Goal: Navigation & Orientation: Find specific page/section

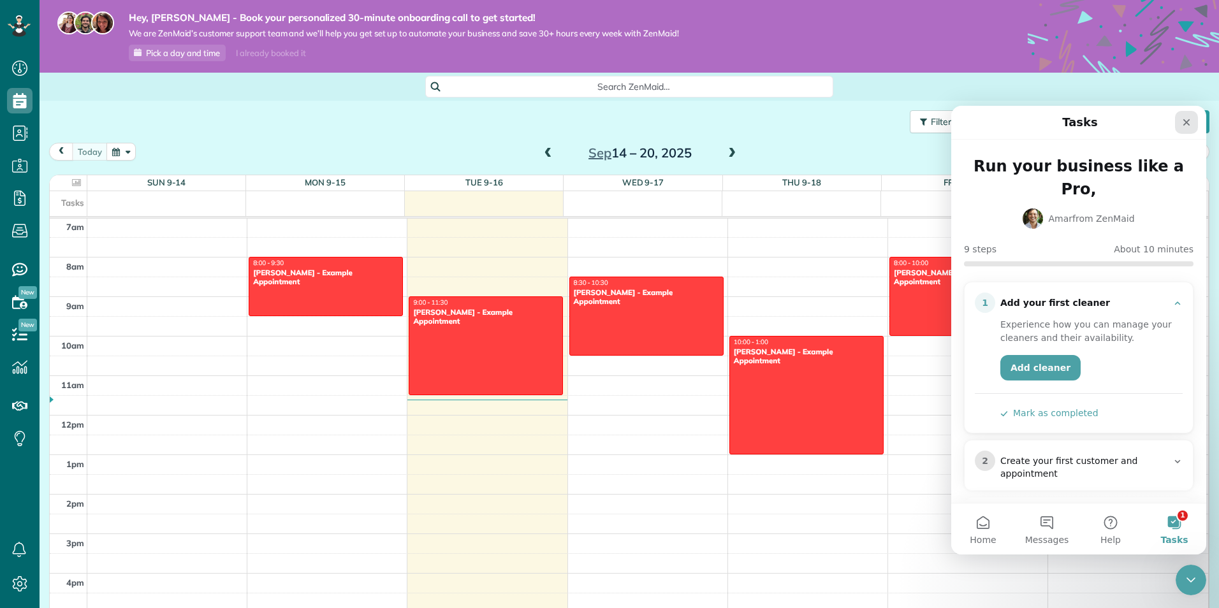
click at [1185, 124] on icon "Close" at bounding box center [1186, 122] width 7 height 7
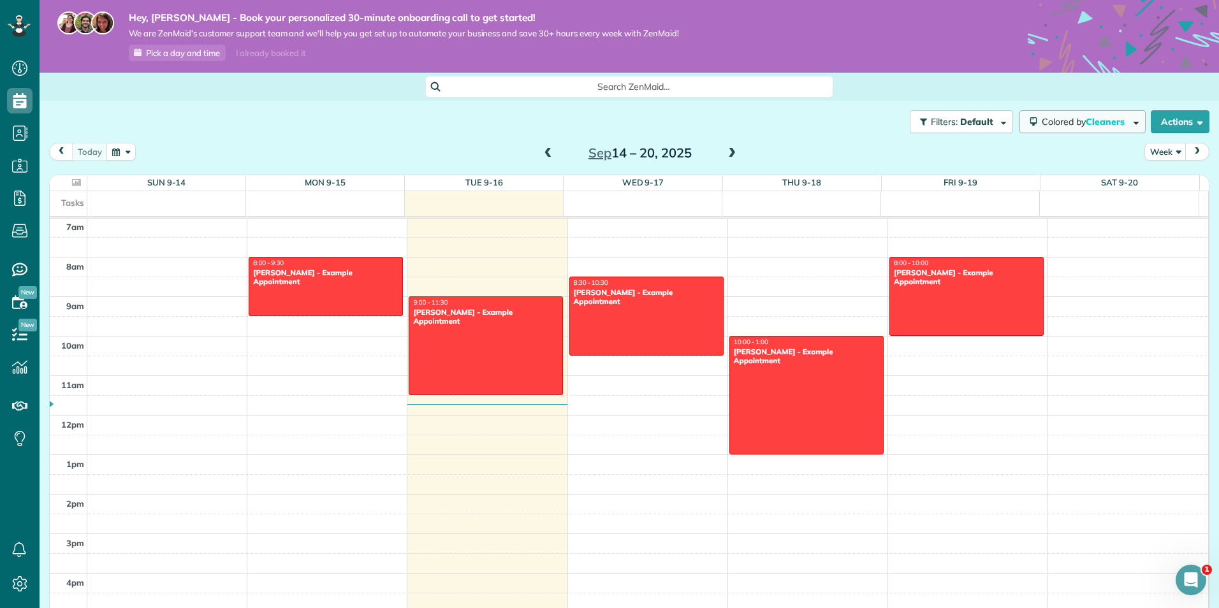
click at [1096, 117] on span "Cleaners" at bounding box center [1106, 121] width 41 height 11
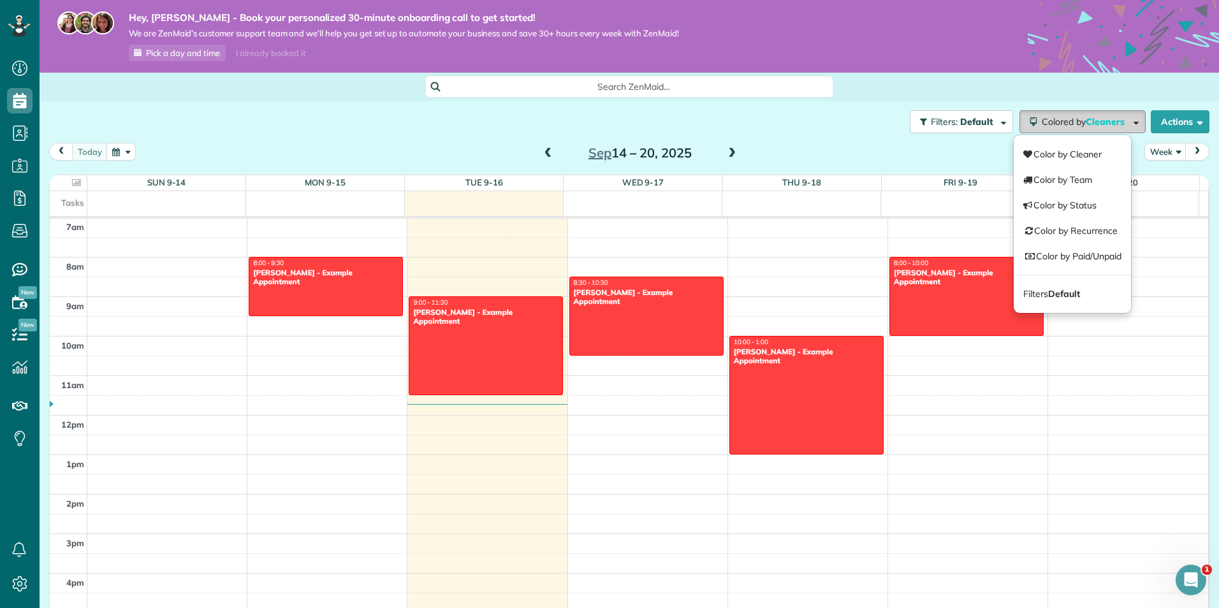
click at [1096, 117] on span "Cleaners" at bounding box center [1106, 121] width 41 height 11
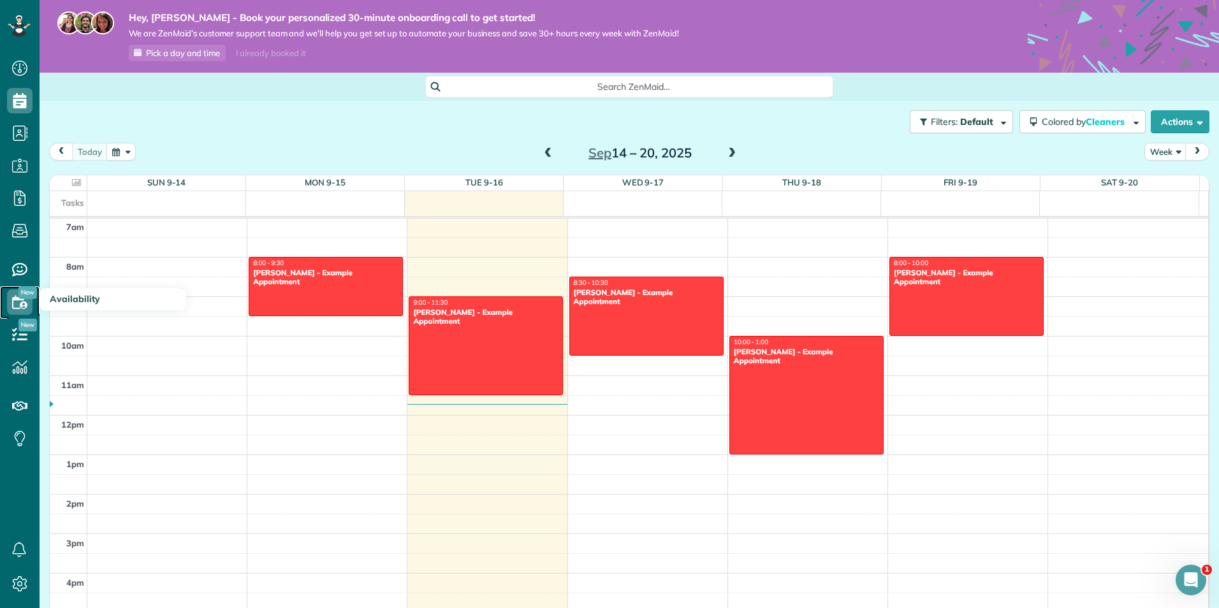
click at [19, 309] on icon at bounding box center [20, 302] width 26 height 26
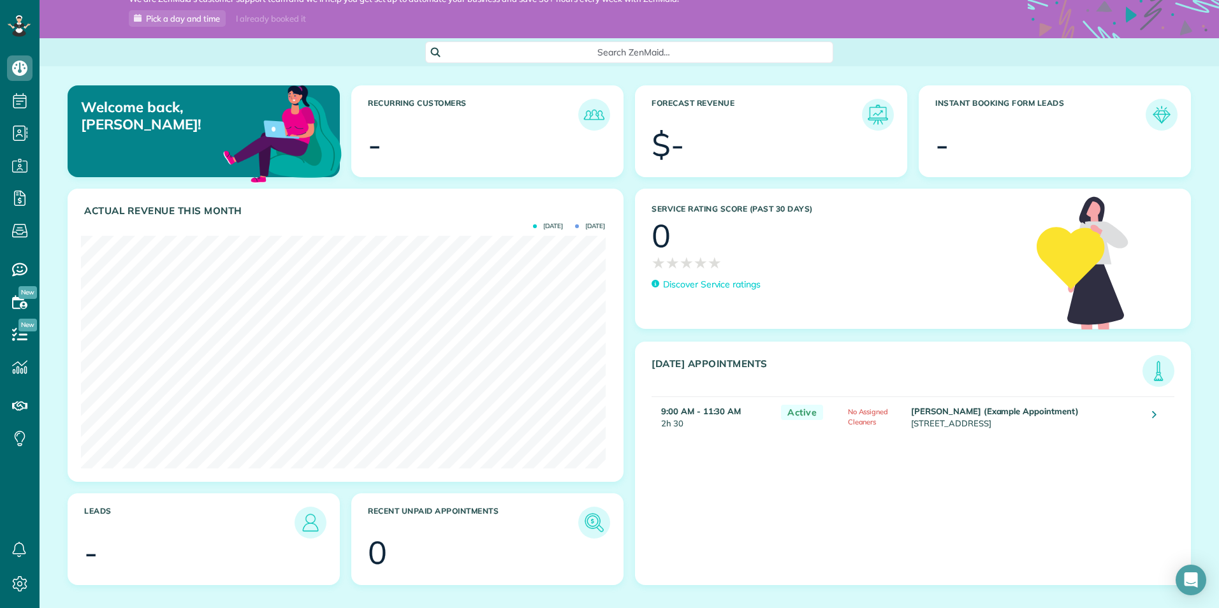
scroll to position [52, 0]
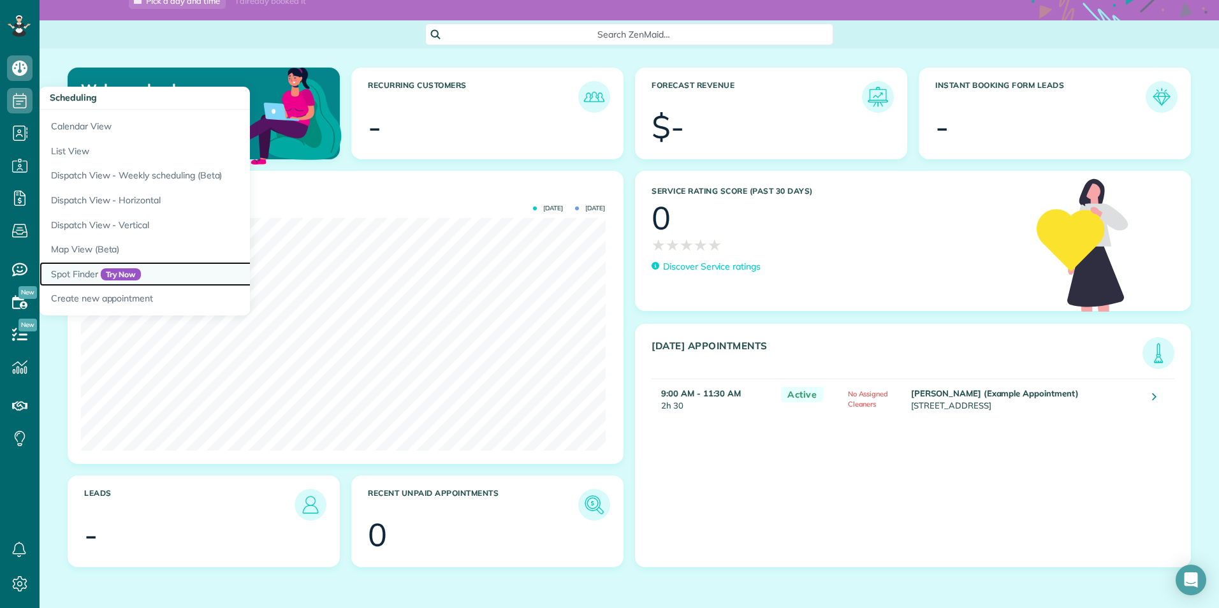
click at [96, 272] on link "Spot Finder Try Now" at bounding box center [199, 274] width 319 height 25
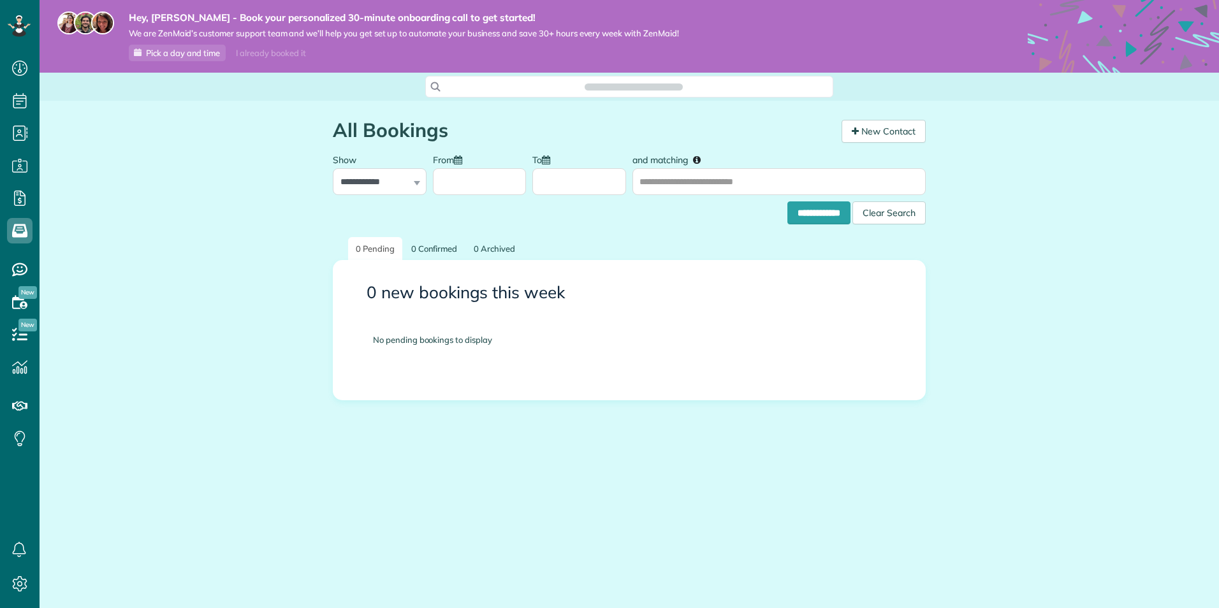
scroll to position [6, 6]
click at [22, 73] on icon at bounding box center [20, 68] width 26 height 26
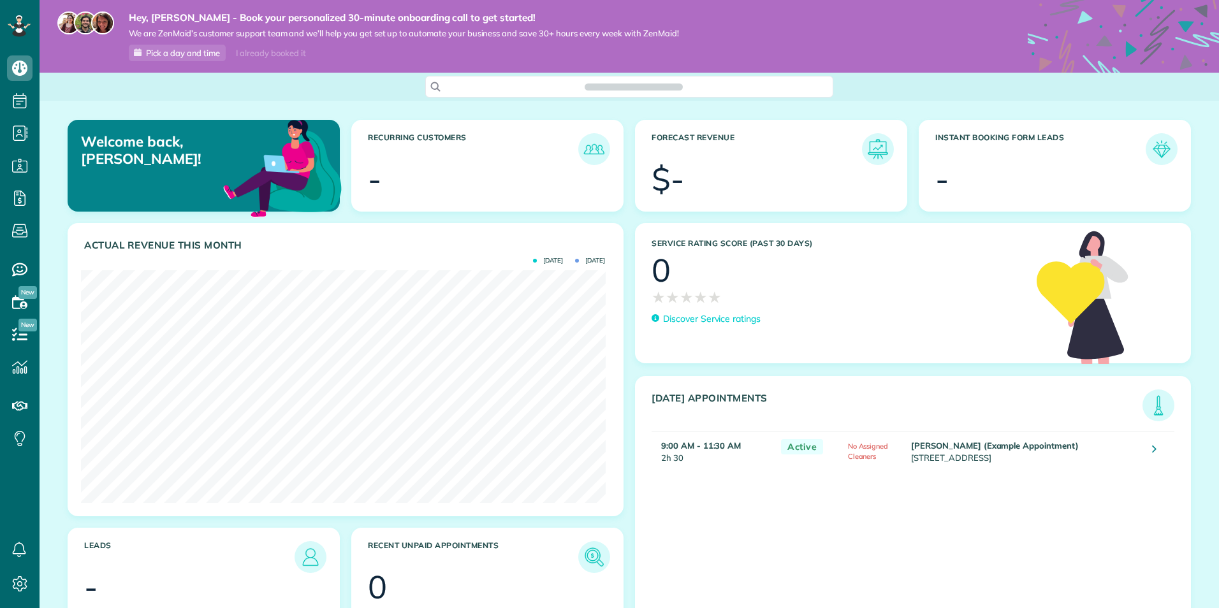
scroll to position [6, 6]
click at [26, 335] on use at bounding box center [19, 334] width 15 height 13
click at [196, 52] on span "Pick a day and time" at bounding box center [183, 53] width 74 height 10
drag, startPoint x: 990, startPoint y: 142, endPoint x: 1020, endPoint y: 143, distance: 29.3
click at [990, 142] on h3 "Instant Booking Form Leads" at bounding box center [1040, 149] width 210 height 32
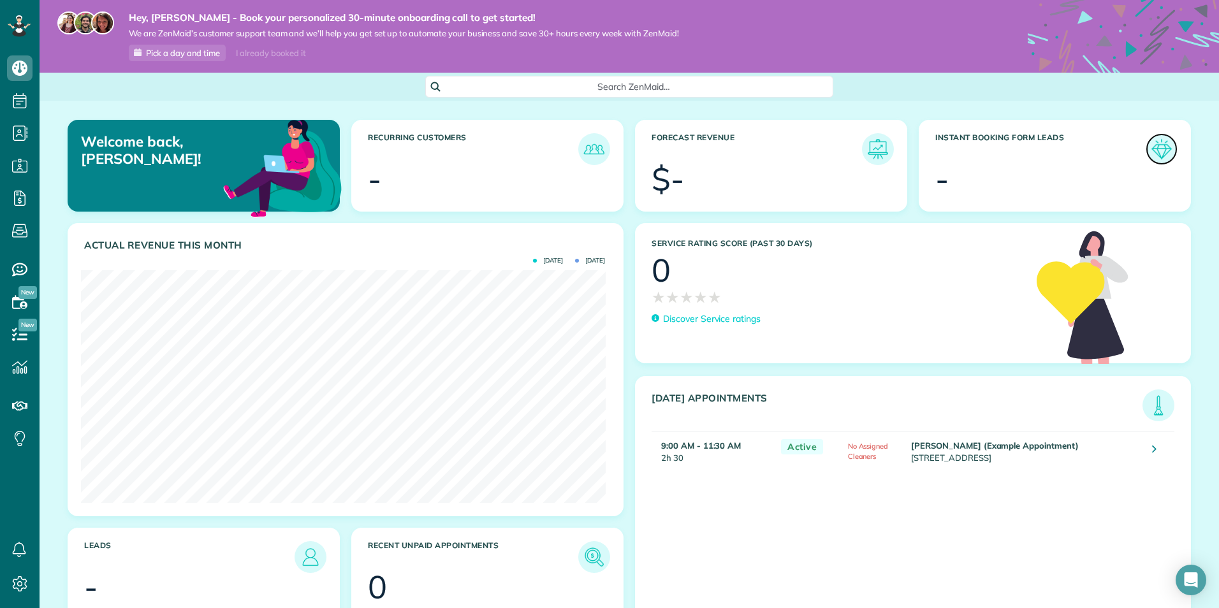
click at [1152, 149] on img at bounding box center [1161, 149] width 29 height 29
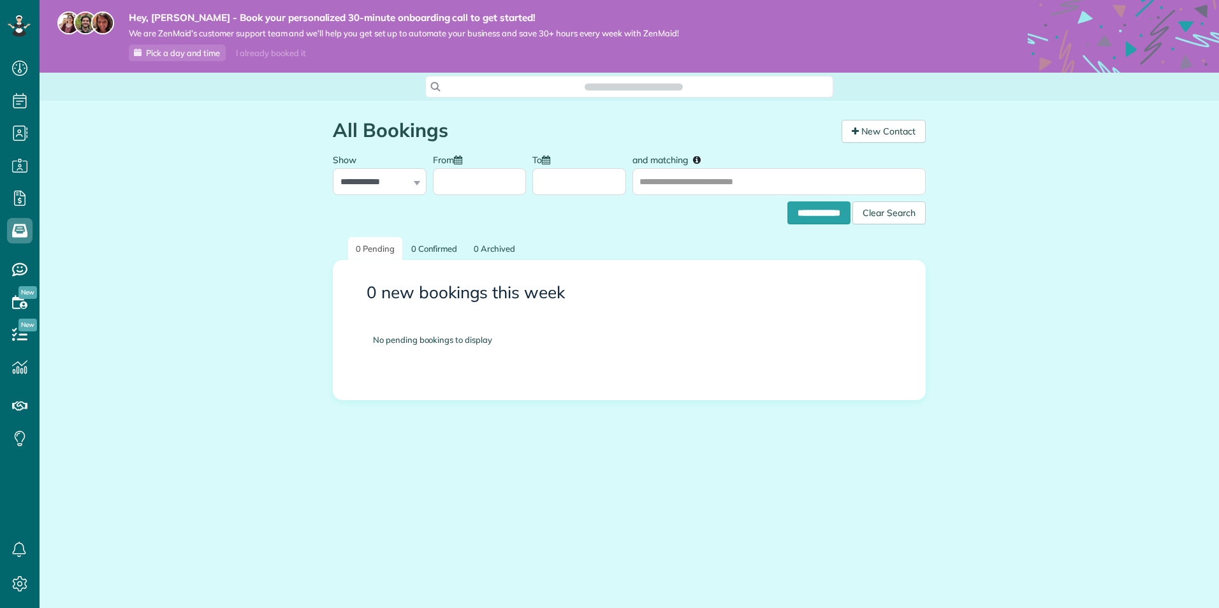
scroll to position [6, 6]
click at [394, 189] on select "**********" at bounding box center [380, 181] width 94 height 27
drag, startPoint x: 394, startPoint y: 189, endPoint x: 408, endPoint y: 201, distance: 18.1
click at [394, 189] on select "**********" at bounding box center [380, 181] width 94 height 27
click at [3, 237] on link "Bookings" at bounding box center [20, 231] width 40 height 33
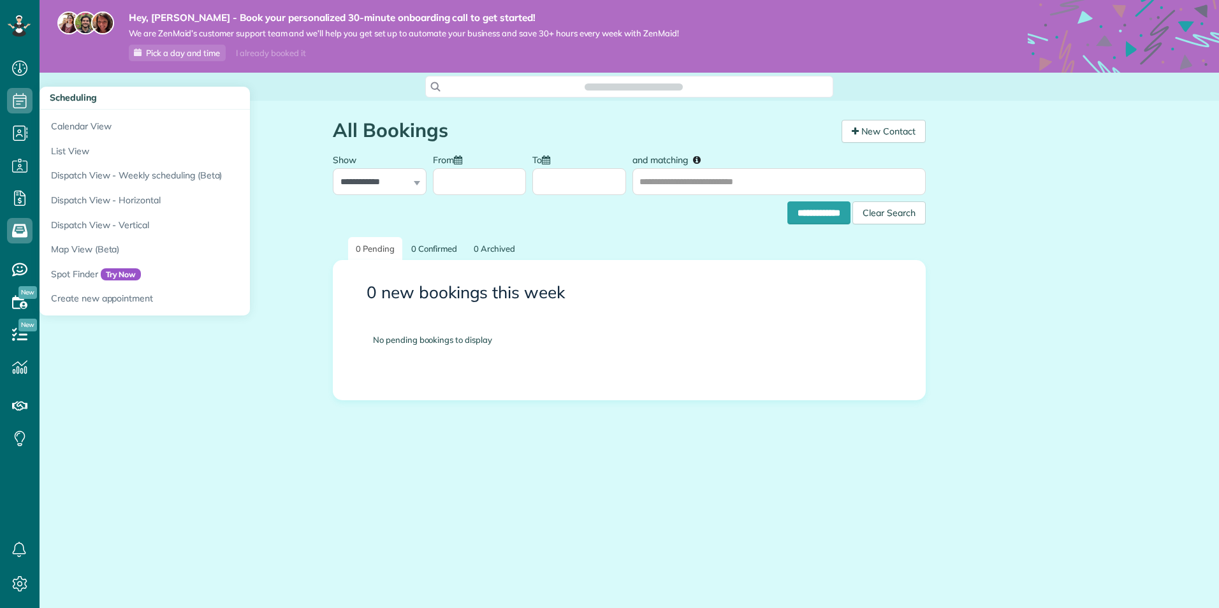
scroll to position [6, 6]
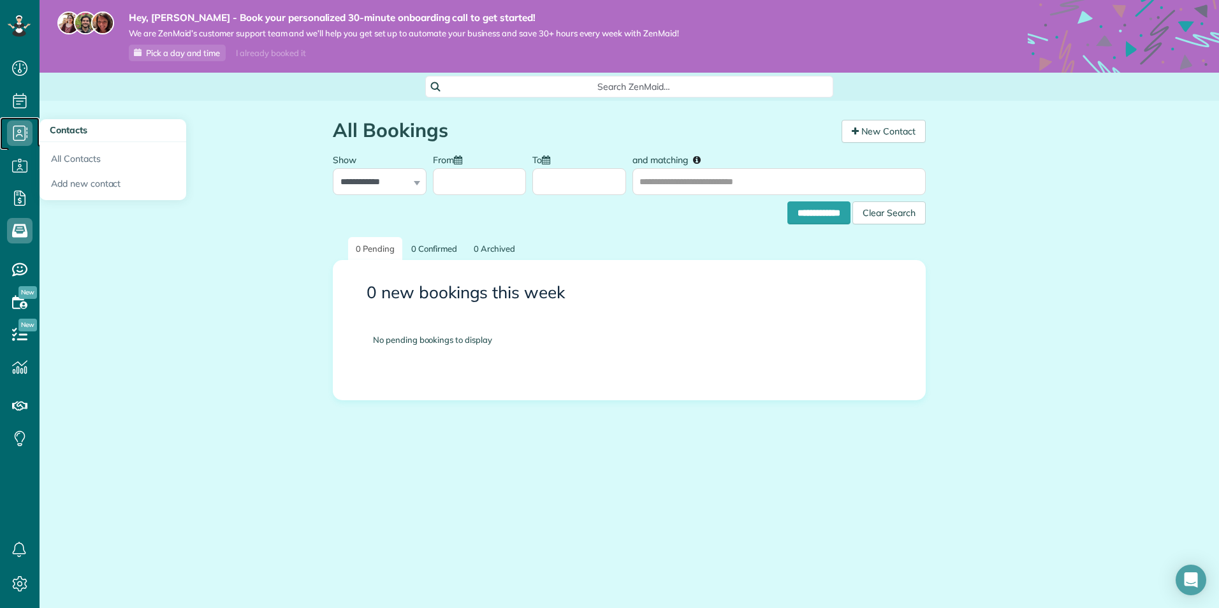
click at [31, 135] on icon at bounding box center [20, 134] width 26 height 26
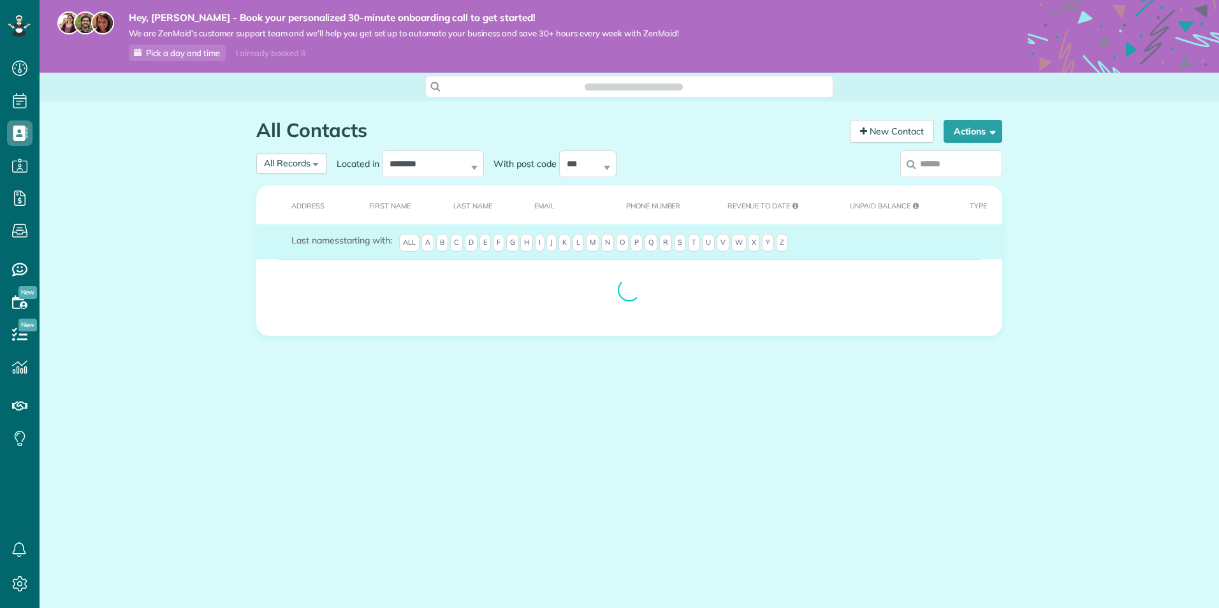
scroll to position [6, 6]
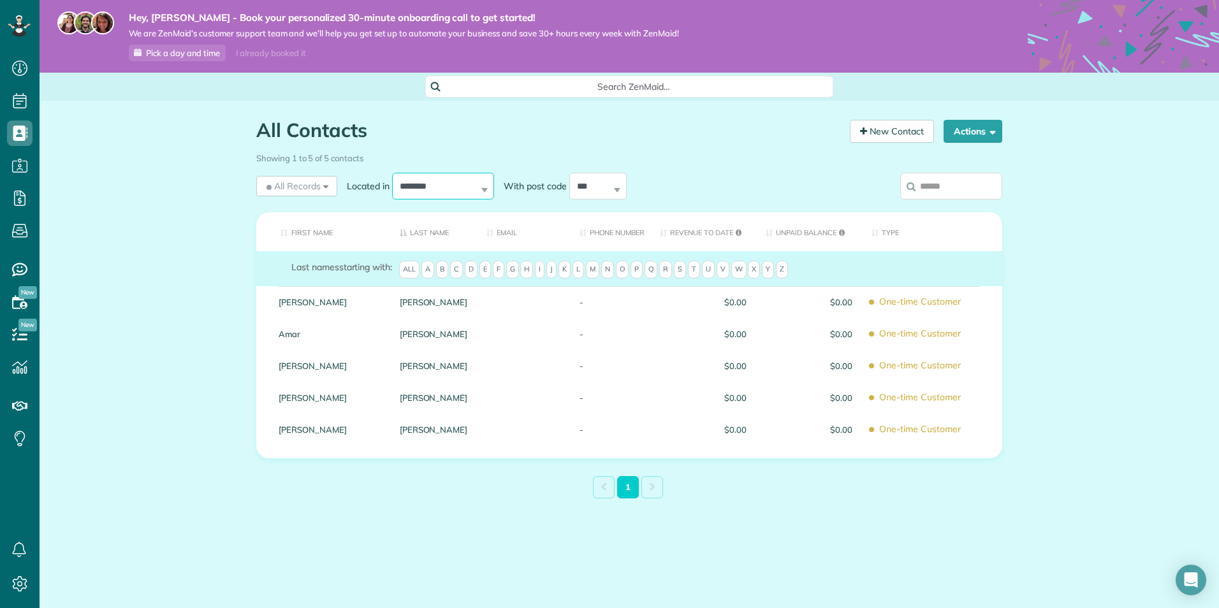
click at [455, 175] on select "**********" at bounding box center [443, 186] width 102 height 27
drag, startPoint x: 374, startPoint y: 153, endPoint x: 362, endPoint y: 163, distance: 15.9
click at [374, 153] on div "Showing 1 to 5 of 5 contacts" at bounding box center [629, 155] width 746 height 17
click at [583, 190] on select "*** ***** ***** ***** ***** *****" at bounding box center [597, 186] width 57 height 27
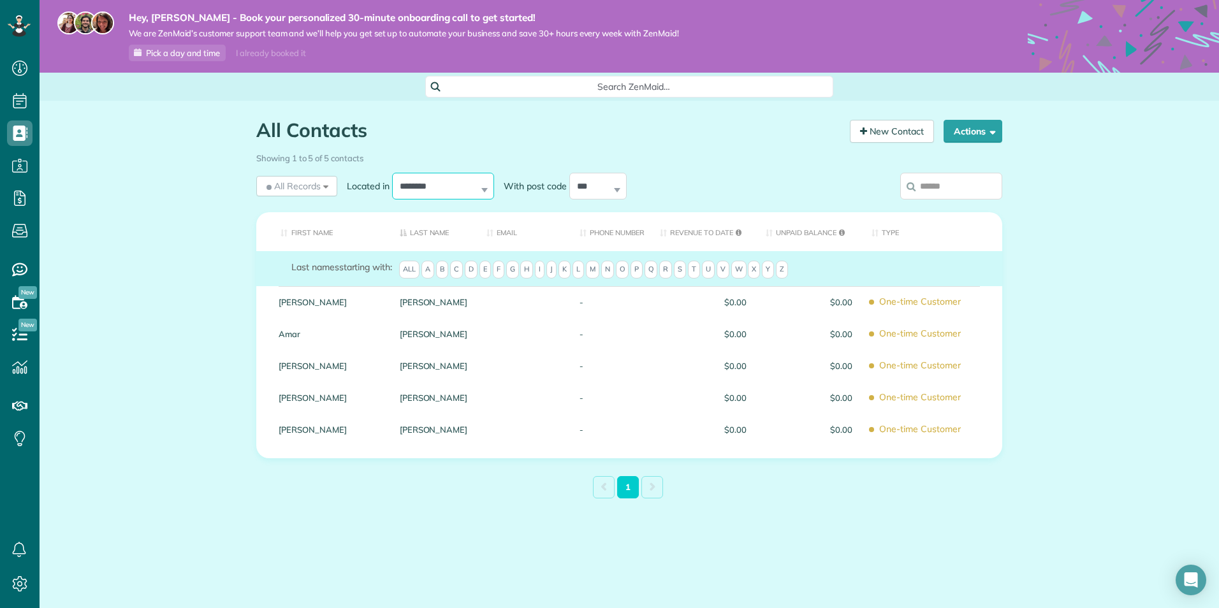
click at [472, 187] on select "**********" at bounding box center [443, 186] width 102 height 27
click at [559, 122] on h1 "All Contacts" at bounding box center [548, 130] width 584 height 21
click at [21, 333] on icon at bounding box center [20, 335] width 26 height 26
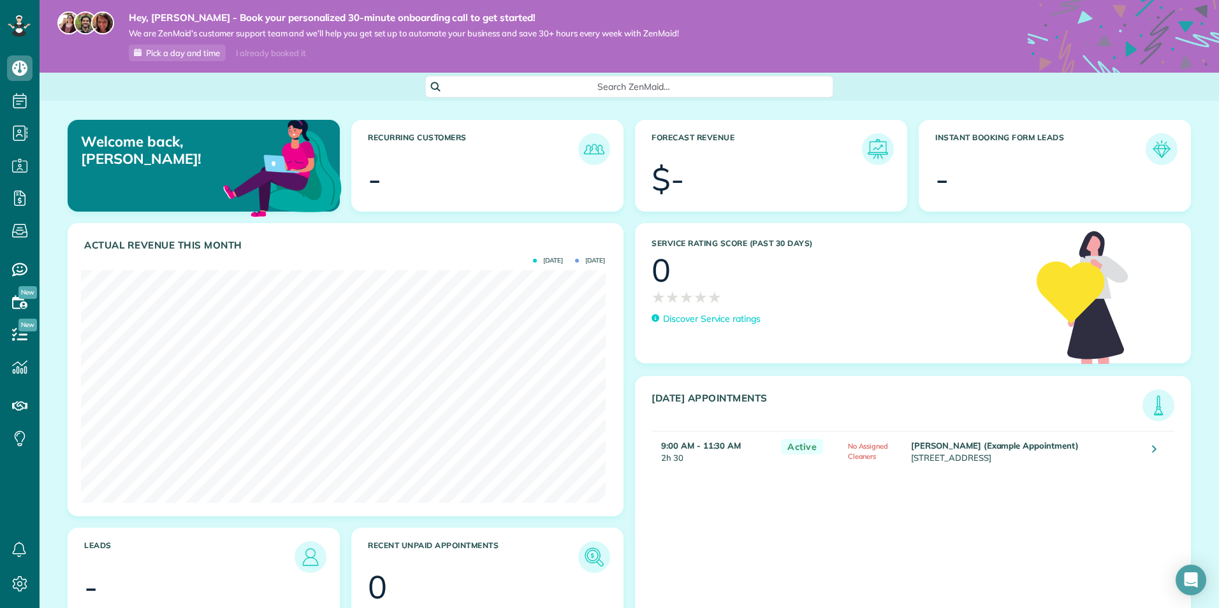
scroll to position [233, 524]
